Goal: Task Accomplishment & Management: Use online tool/utility

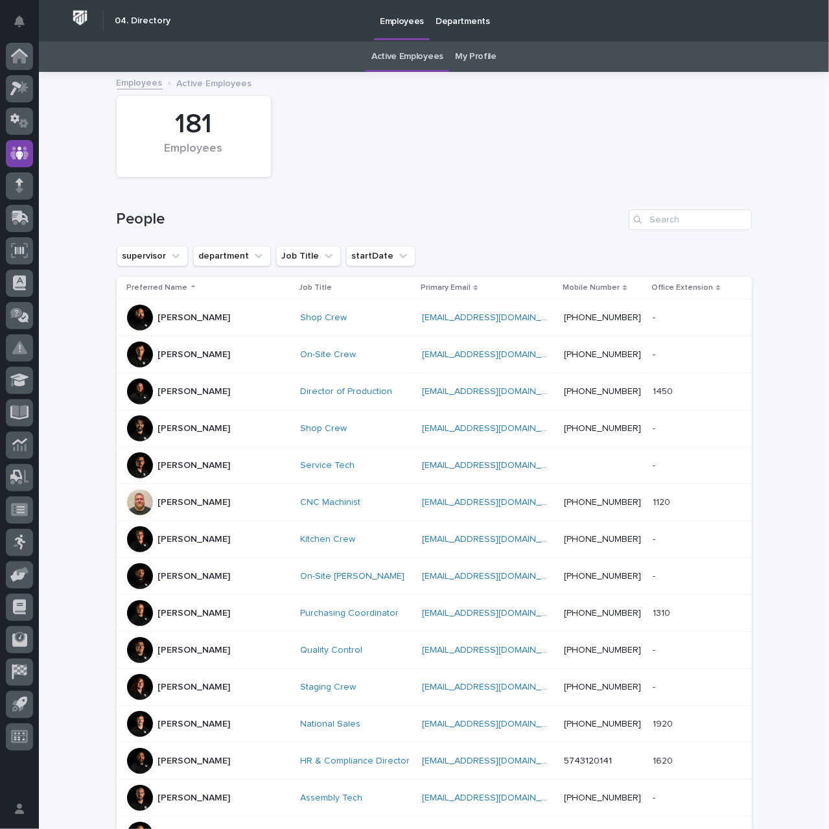
click at [447, 19] on p "Departments" at bounding box center [462, 13] width 54 height 27
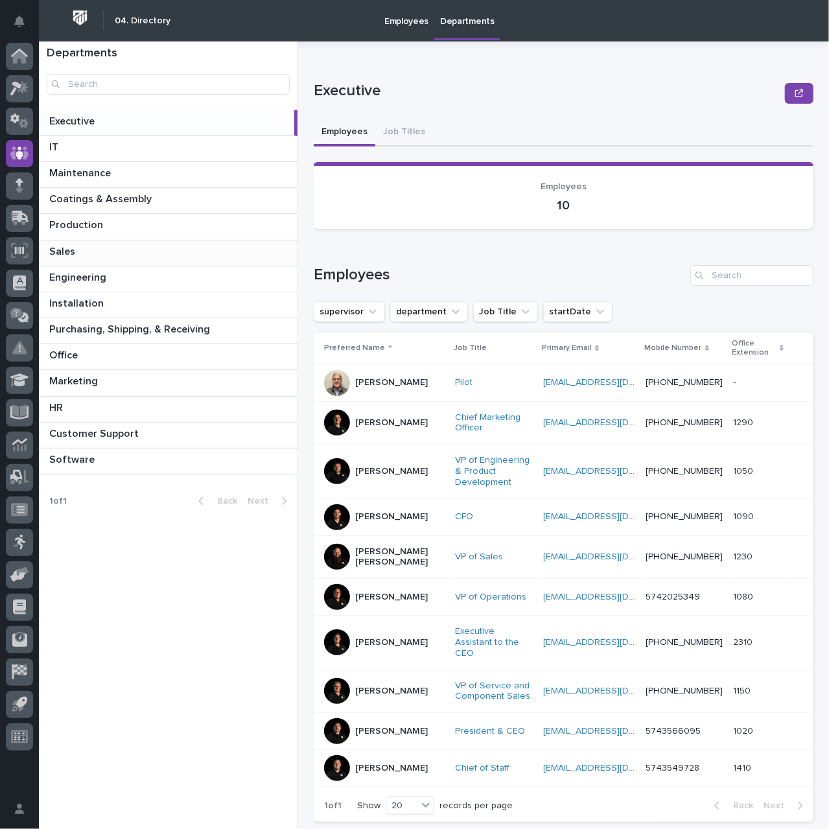
click at [73, 253] on p "Sales" at bounding box center [63, 250] width 29 height 15
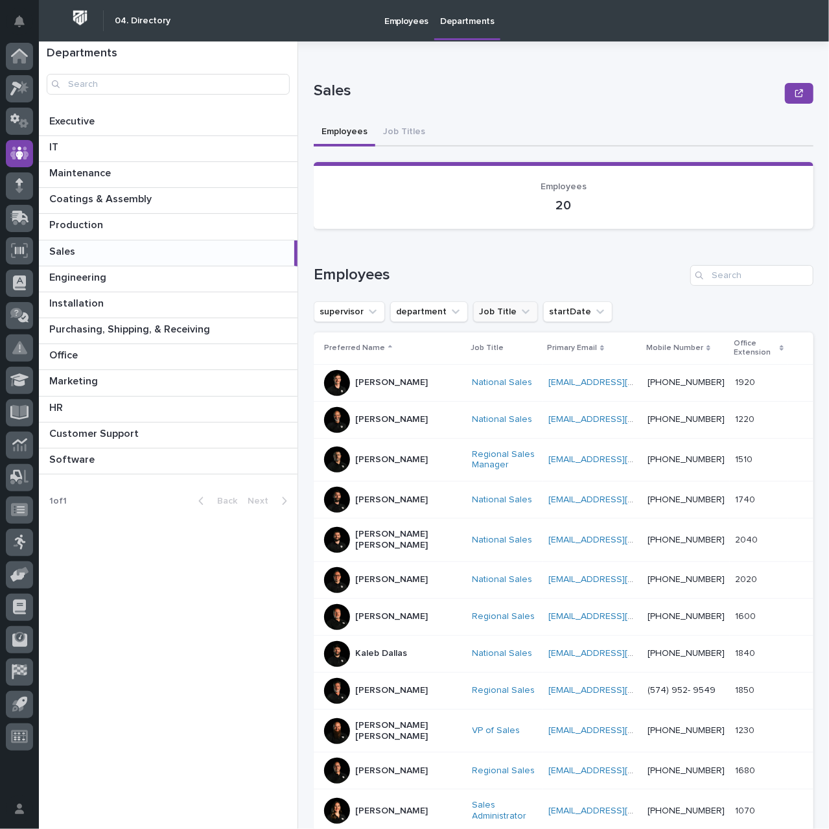
click at [519, 312] on icon "Job Title" at bounding box center [525, 311] width 13 height 13
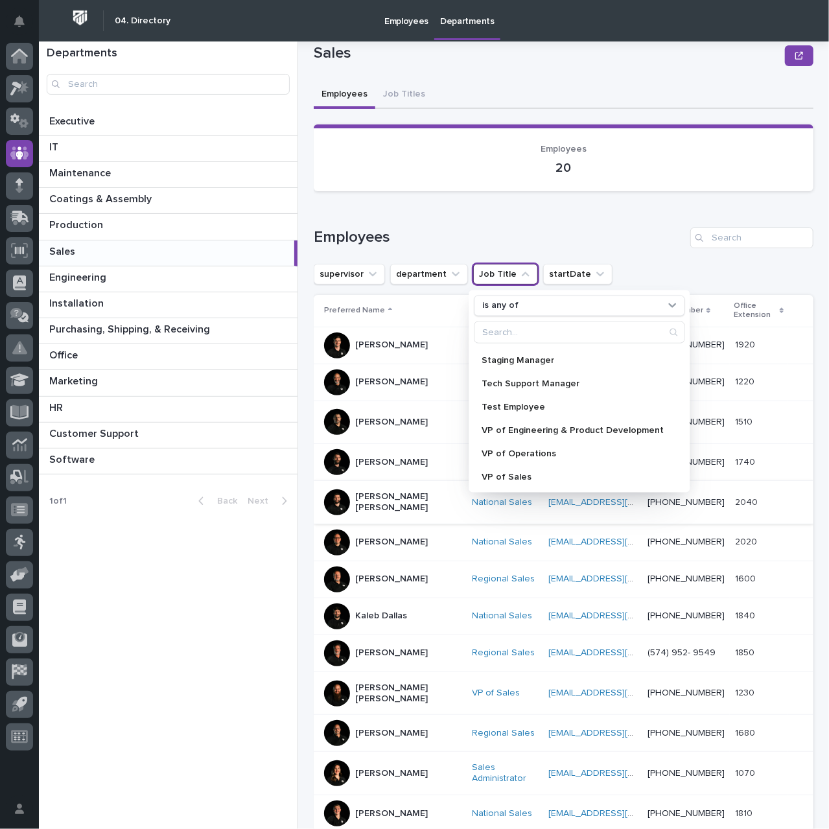
scroll to position [65, 0]
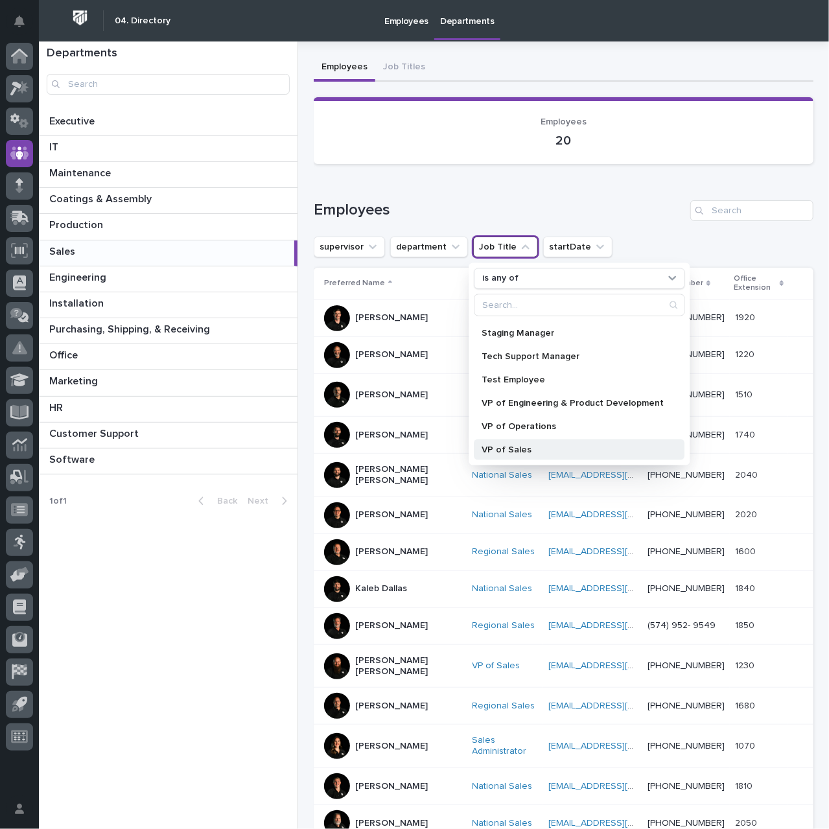
click at [519, 448] on p "VP of Sales" at bounding box center [572, 448] width 182 height 9
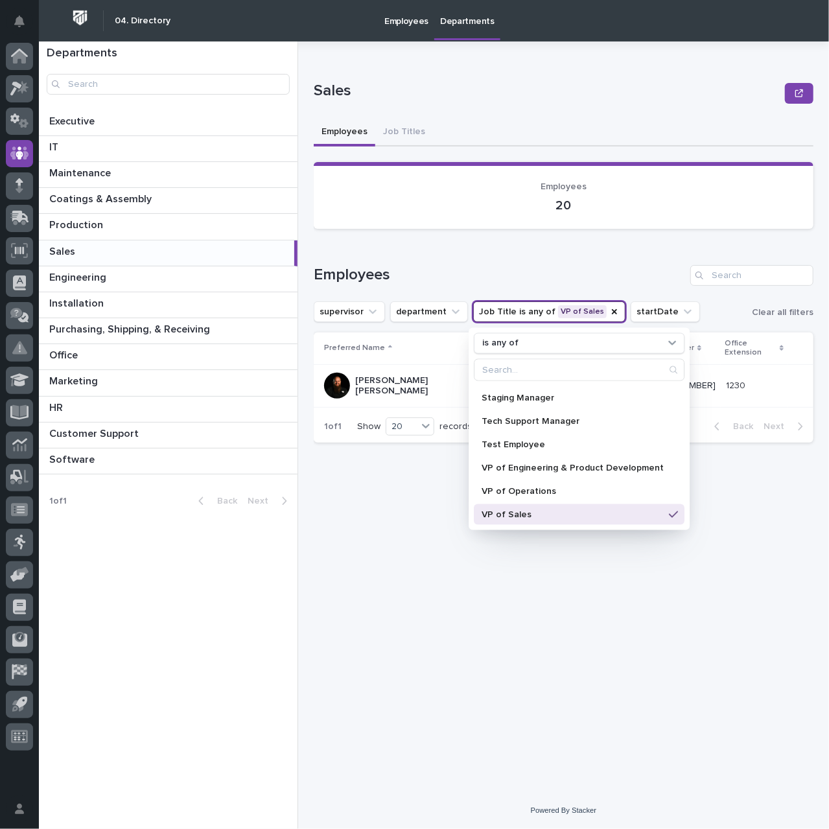
scroll to position [0, 0]
click at [459, 249] on div "Loading... Saving… Employees supervisor department Job Title is any of VP of Sa…" at bounding box center [564, 346] width 500 height 214
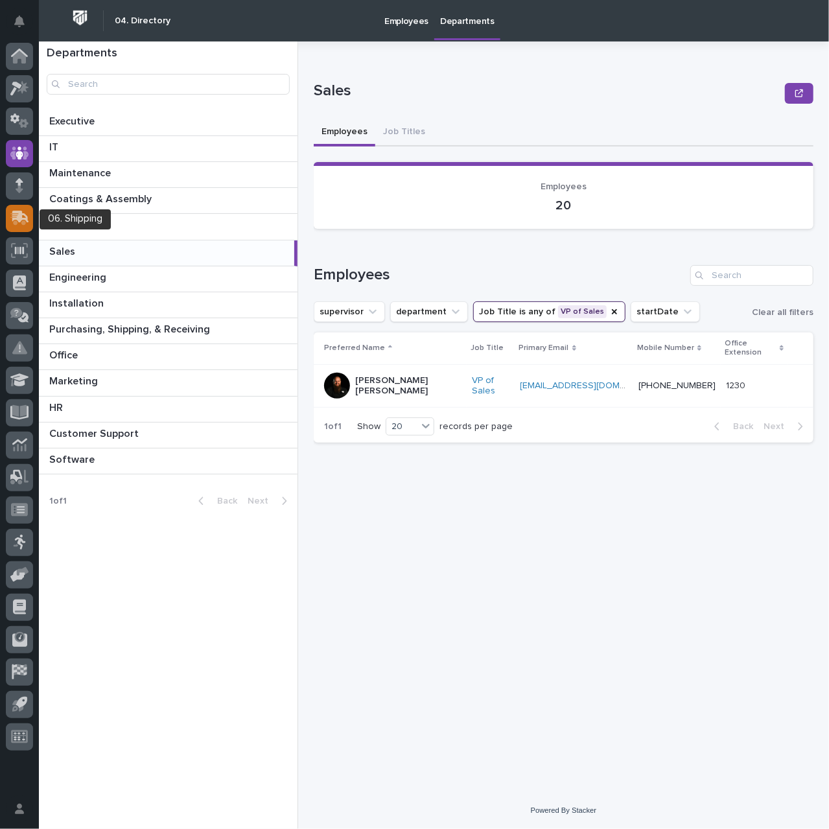
click at [21, 218] on icon at bounding box center [20, 217] width 17 height 12
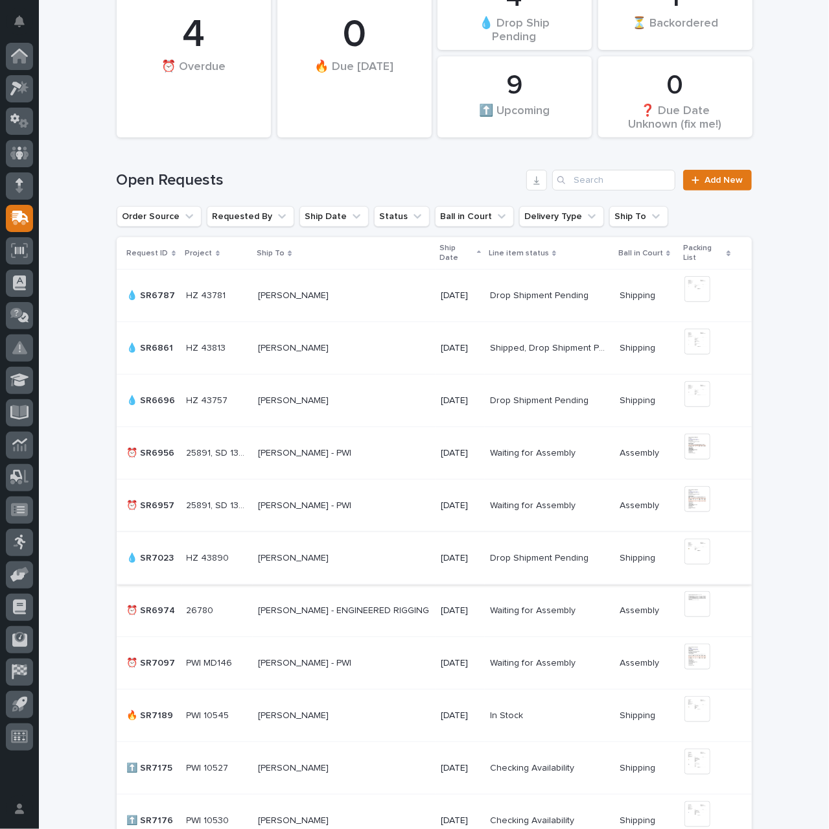
scroll to position [324, 0]
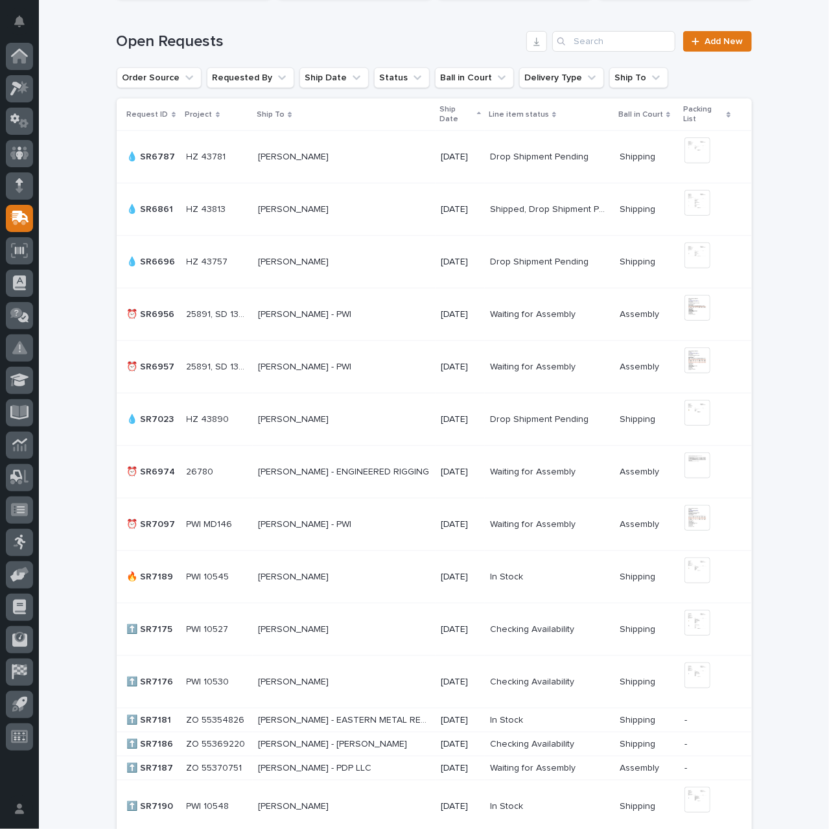
click at [298, 576] on p "[PERSON_NAME]" at bounding box center [294, 576] width 73 height 14
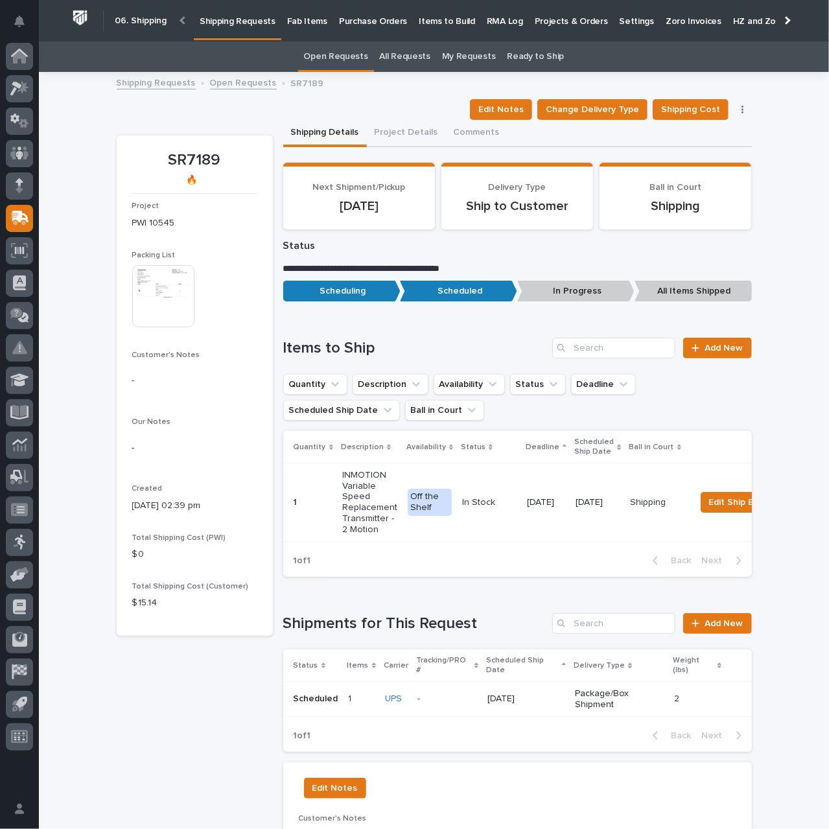
click at [157, 315] on img at bounding box center [163, 296] width 62 height 62
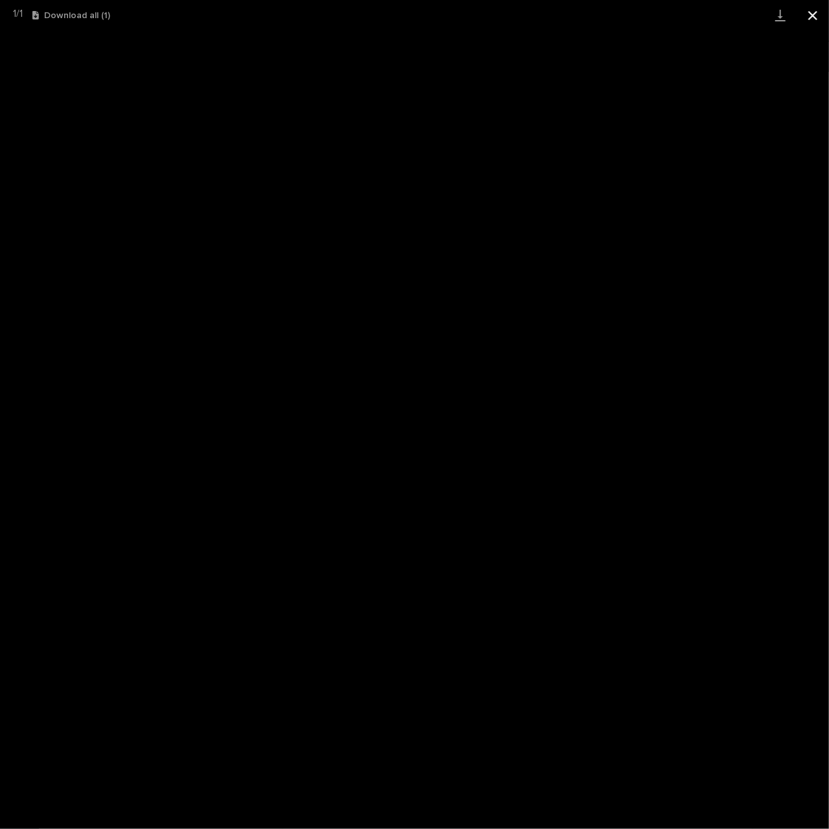
click at [813, 16] on button "Close gallery" at bounding box center [812, 15] width 32 height 30
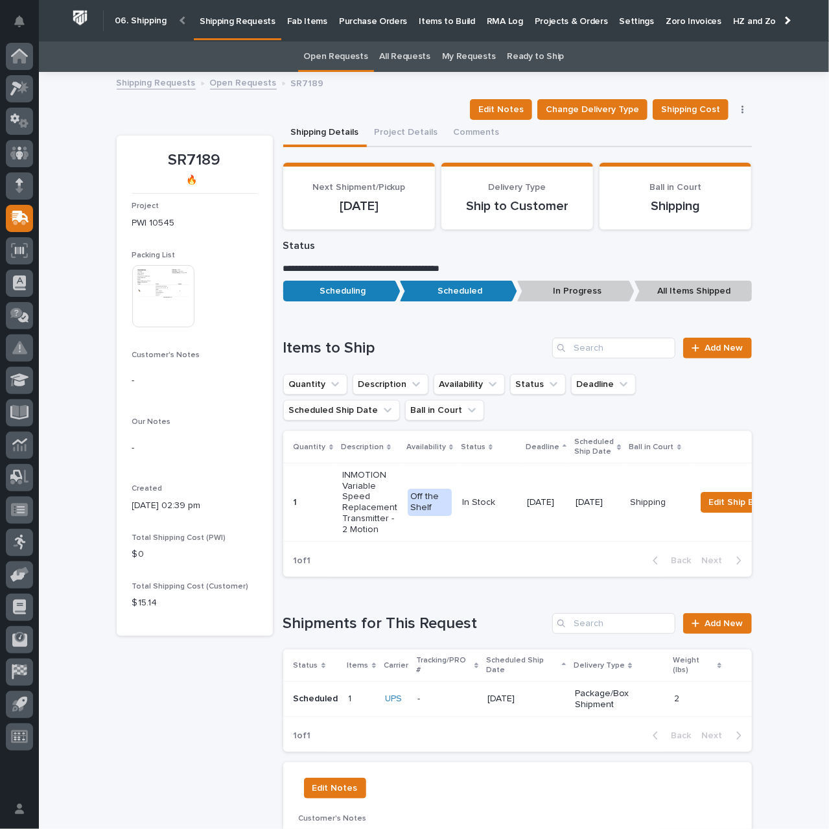
click at [549, 695] on p "[DATE]" at bounding box center [525, 698] width 77 height 11
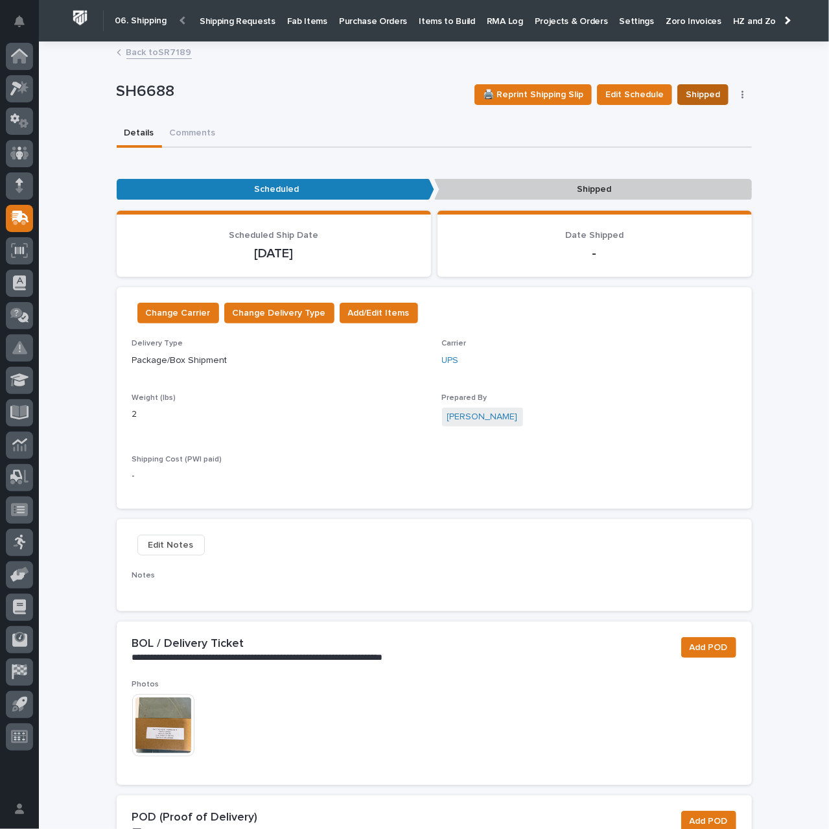
click at [697, 91] on span "Shipped" at bounding box center [702, 95] width 34 height 16
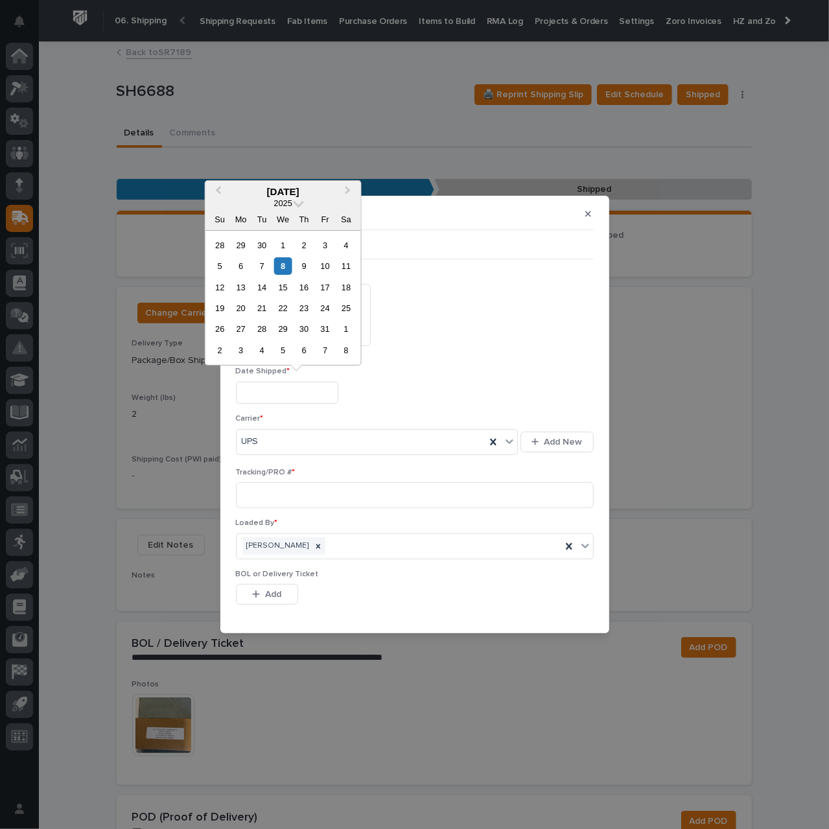
click at [276, 389] on input "text" at bounding box center [287, 393] width 102 height 23
click at [285, 259] on div "8" at bounding box center [282, 265] width 17 height 17
type input "**********"
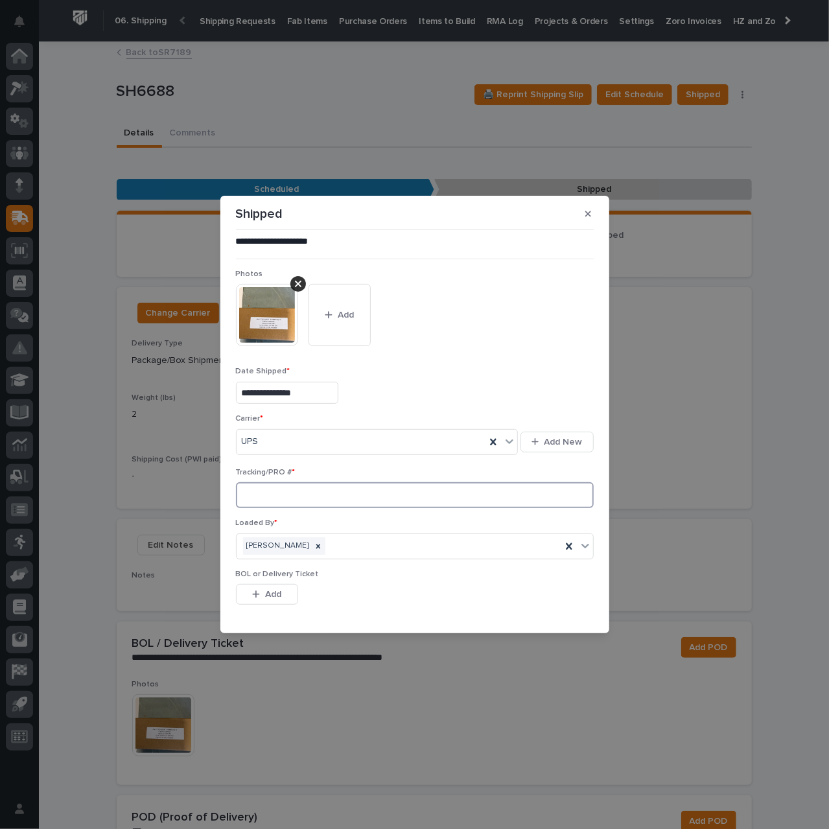
click at [282, 492] on input at bounding box center [415, 495] width 358 height 26
paste input "1Z831R2E0399817790"
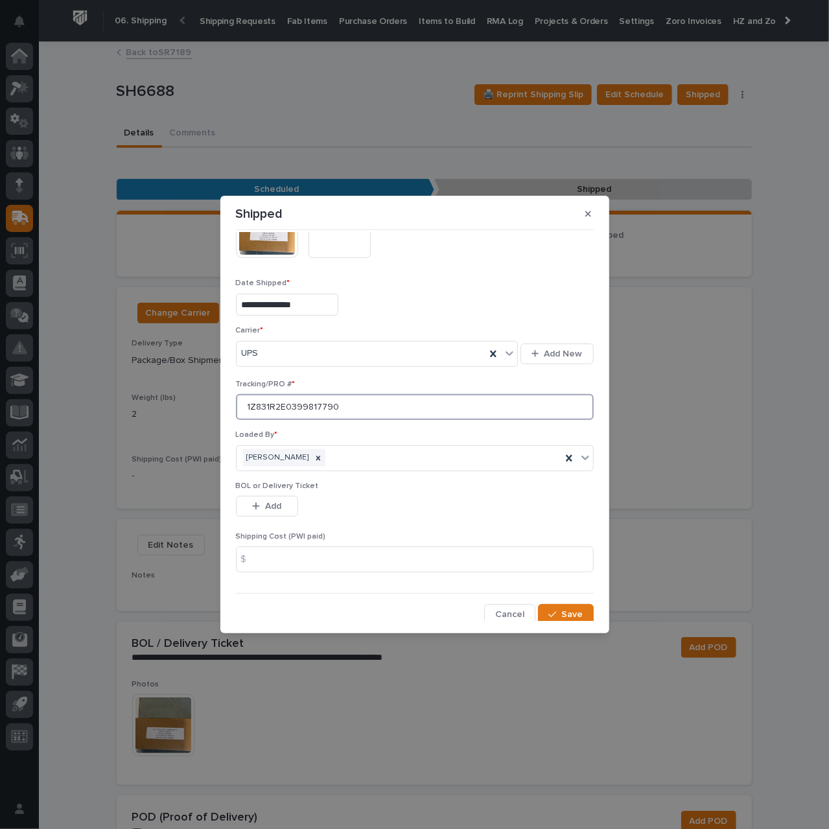
scroll to position [91, 0]
type input "1Z831R2E0399817790"
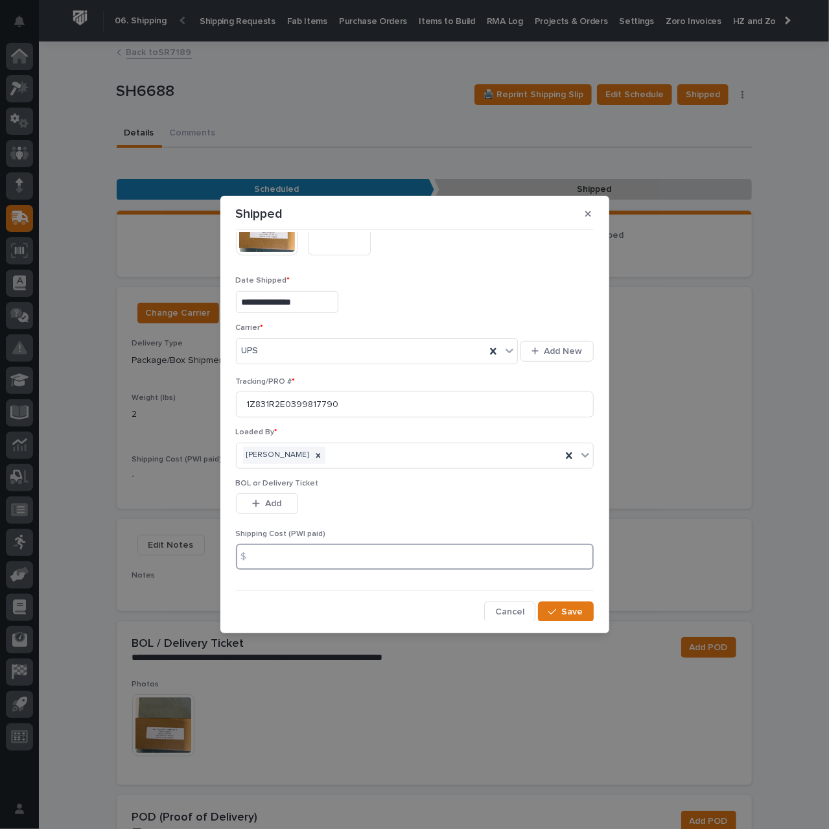
click at [338, 554] on input at bounding box center [415, 557] width 358 height 26
type input "10.20"
click at [562, 612] on span "Save" at bounding box center [572, 612] width 21 height 12
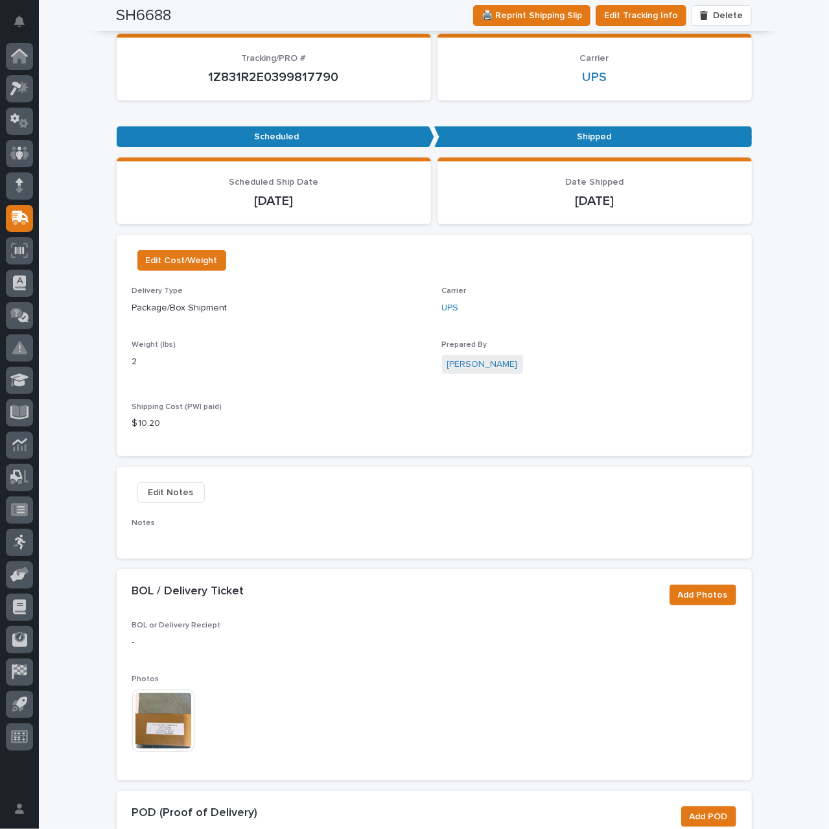
scroll to position [0, 0]
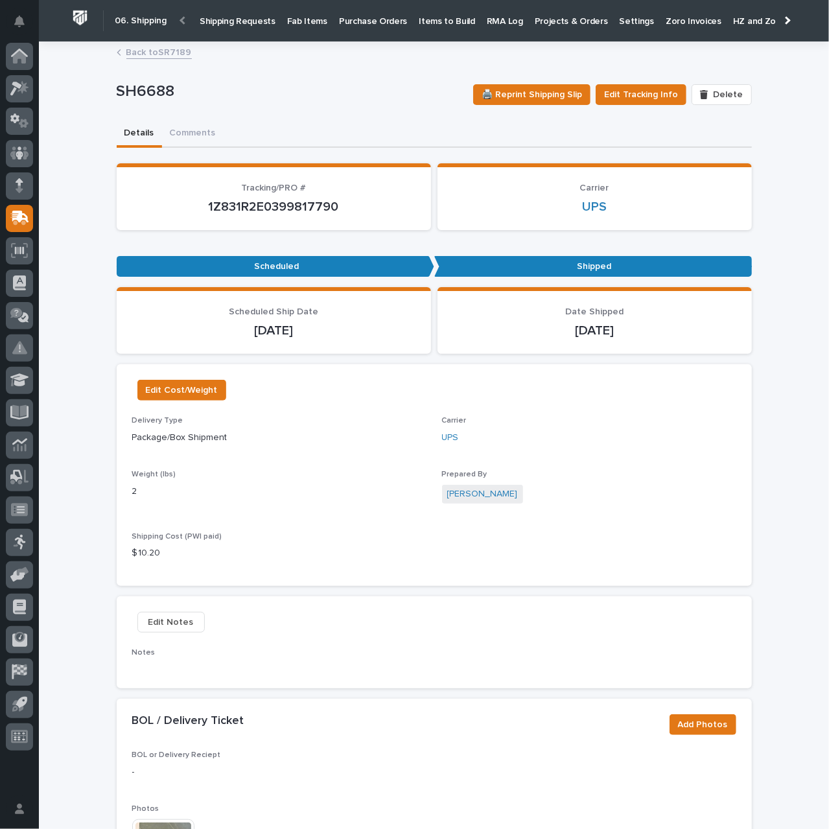
click at [241, 23] on p "Shipping Requests" at bounding box center [238, 13] width 76 height 27
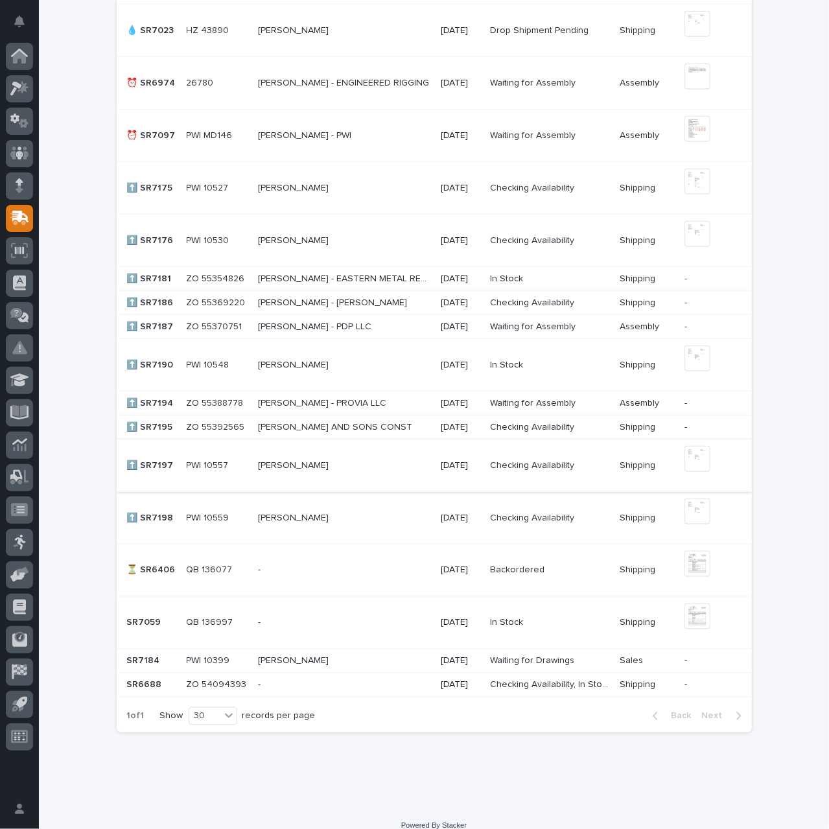
scroll to position [648, 0]
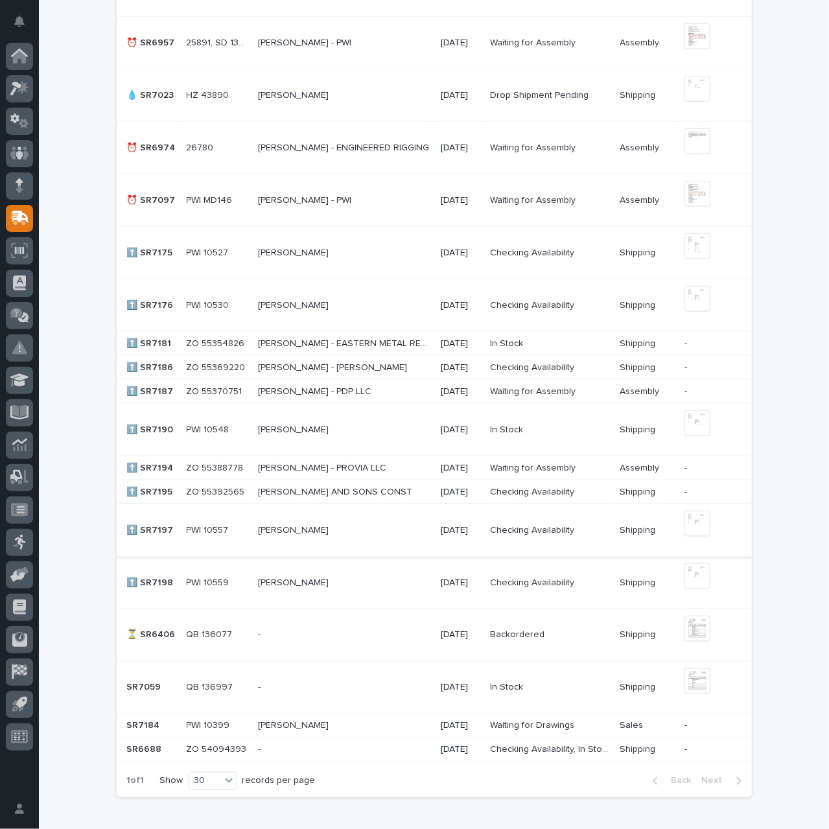
click at [687, 525] on img at bounding box center [697, 524] width 26 height 26
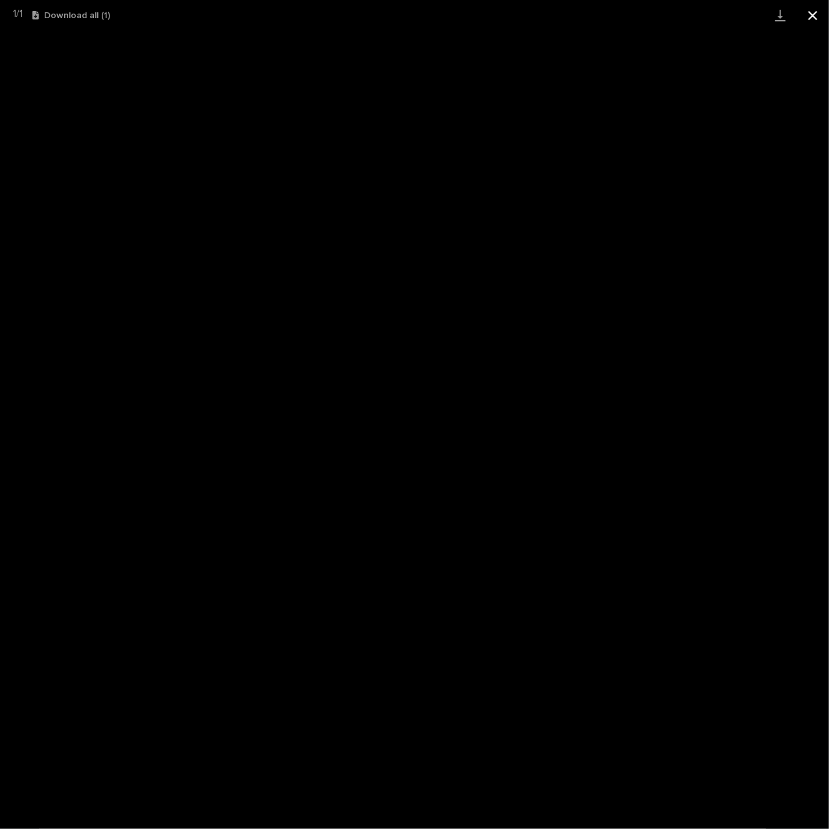
click at [814, 20] on button "Close gallery" at bounding box center [812, 15] width 32 height 30
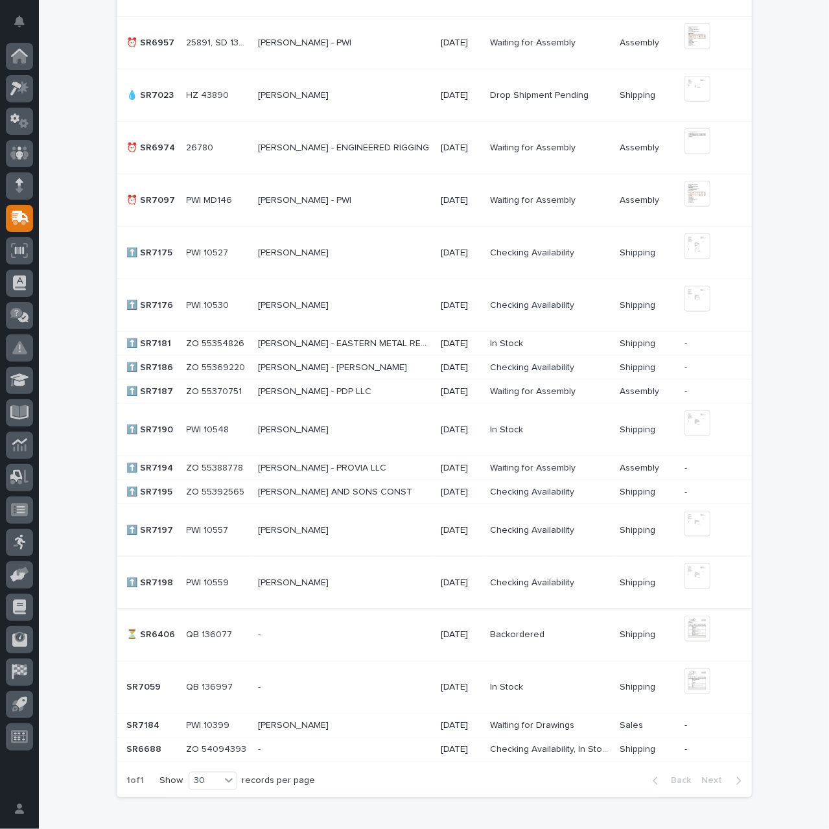
click at [698, 575] on img at bounding box center [697, 576] width 26 height 26
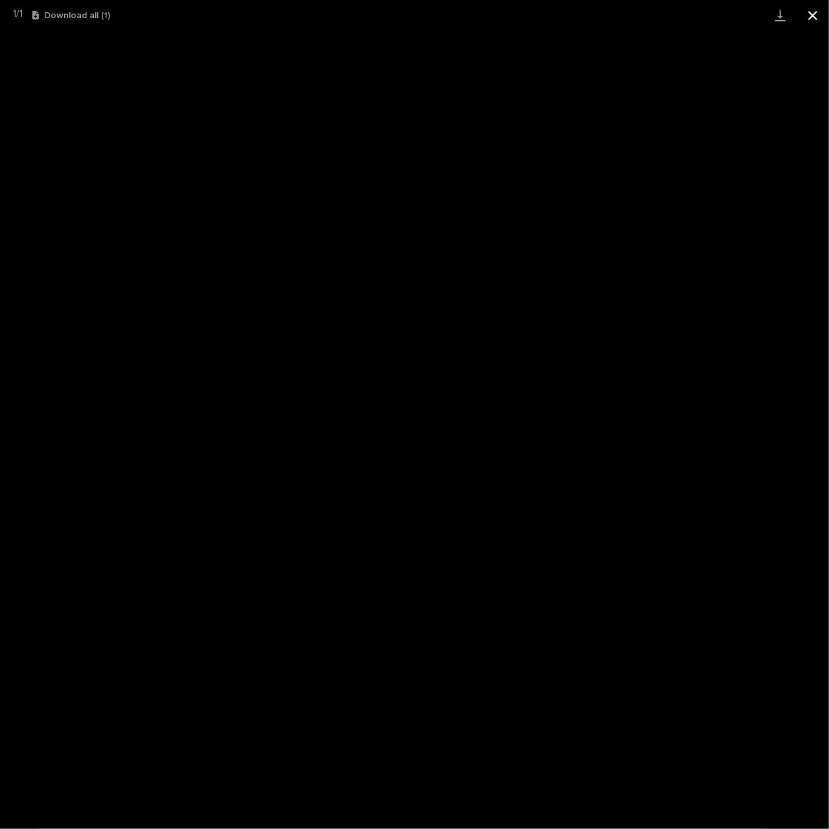
click at [816, 17] on button "Close gallery" at bounding box center [812, 15] width 32 height 30
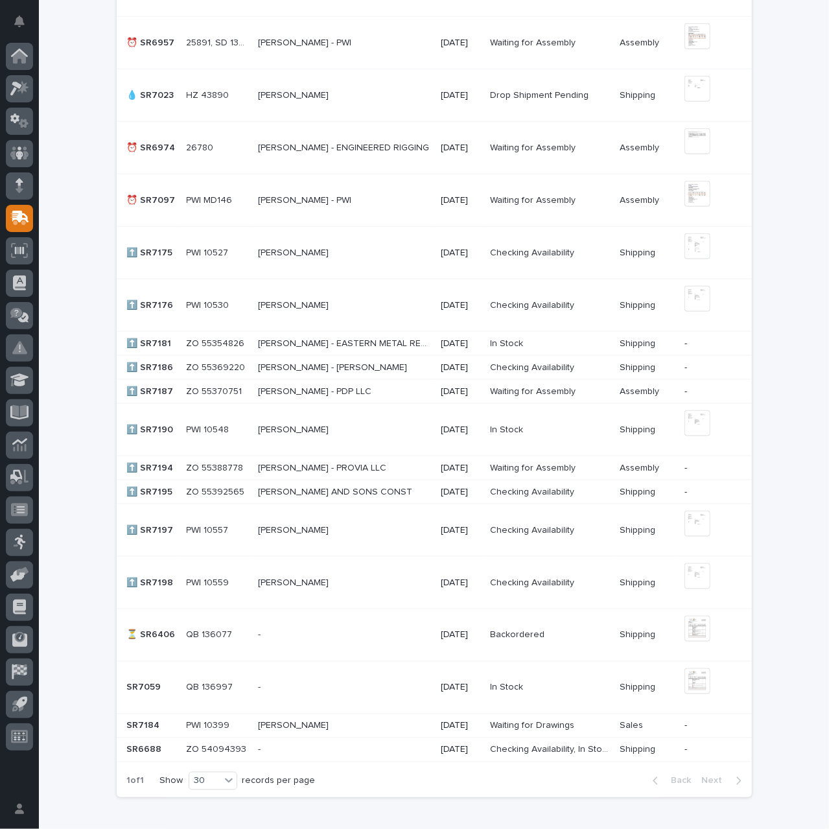
click at [323, 575] on p "[PERSON_NAME]" at bounding box center [294, 582] width 73 height 14
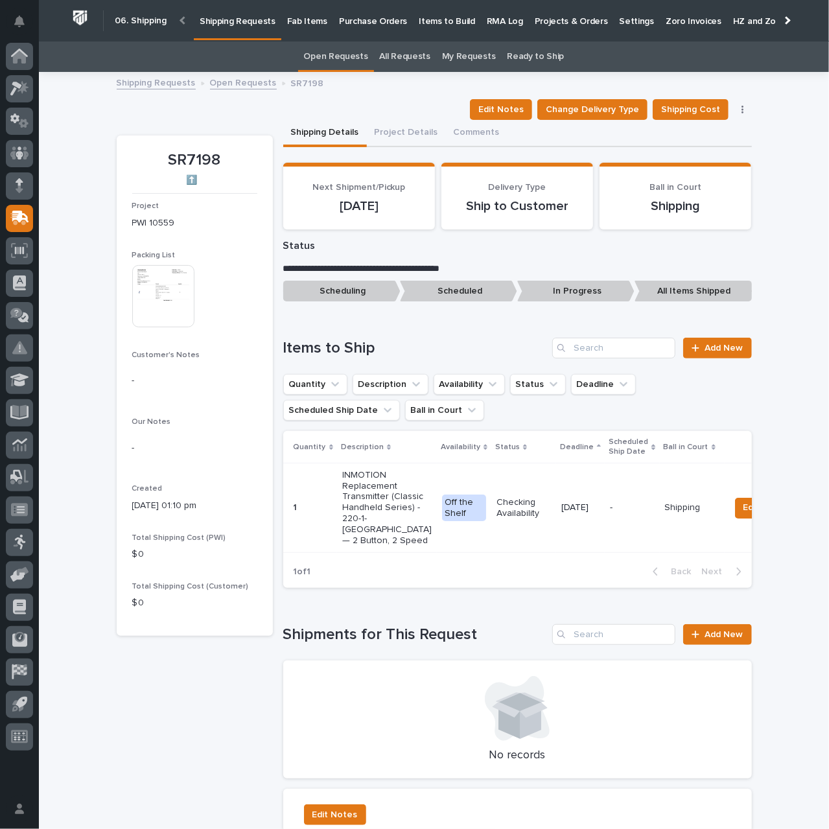
click at [246, 21] on p "Shipping Requests" at bounding box center [238, 13] width 76 height 27
